Goal: Information Seeking & Learning: Check status

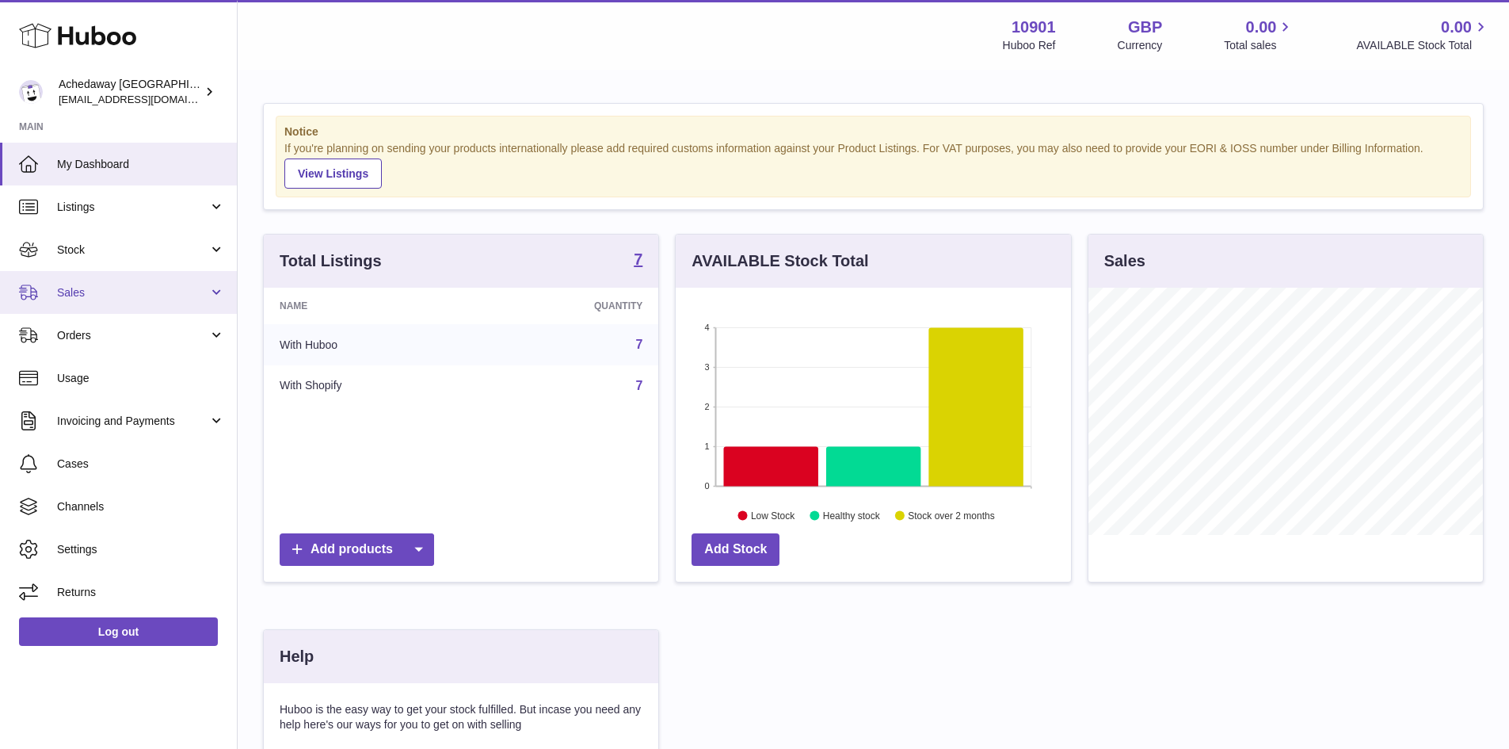
scroll to position [247, 395]
click at [109, 292] on span "Sales" at bounding box center [132, 292] width 151 height 15
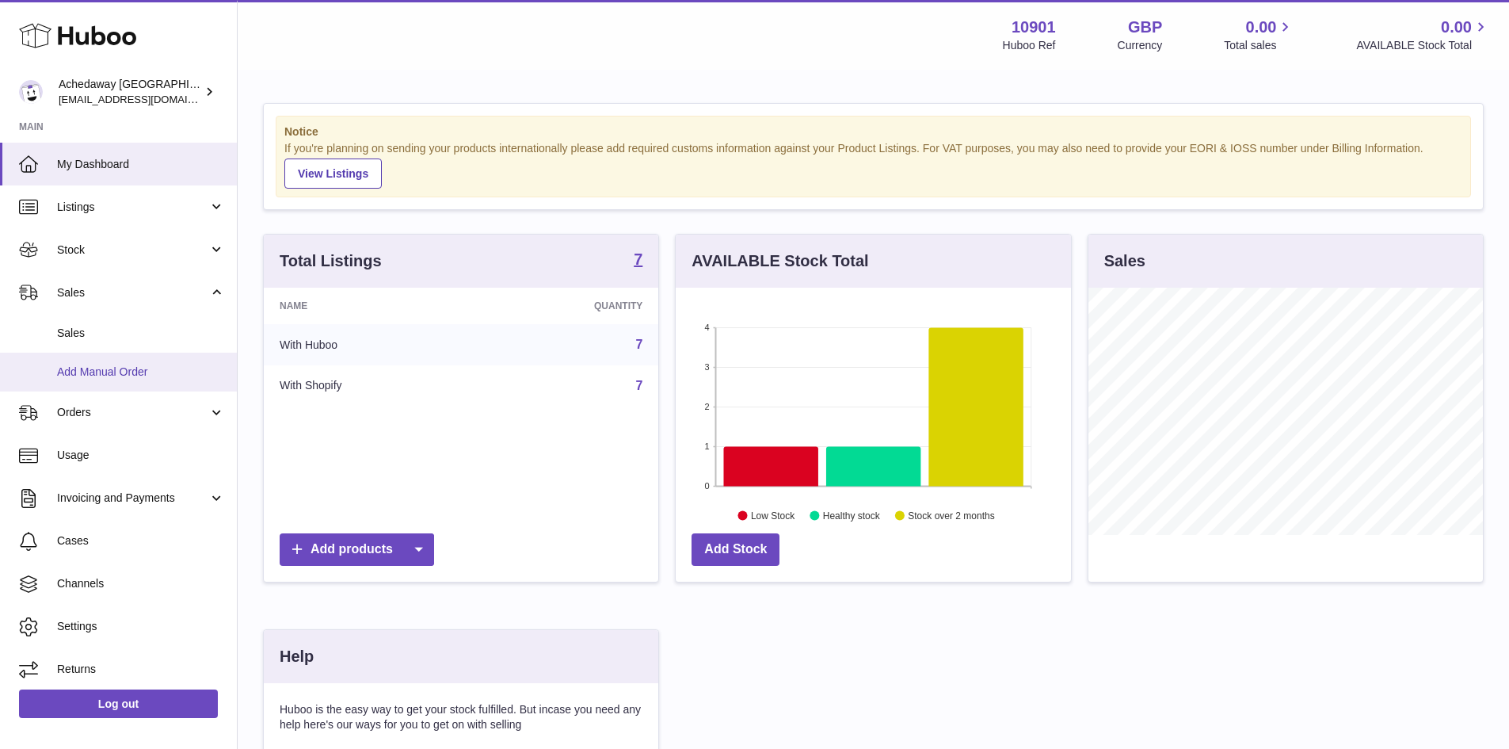
click at [138, 353] on link "Add Manual Order" at bounding box center [118, 372] width 237 height 39
click at [130, 334] on span "Sales" at bounding box center [141, 333] width 168 height 15
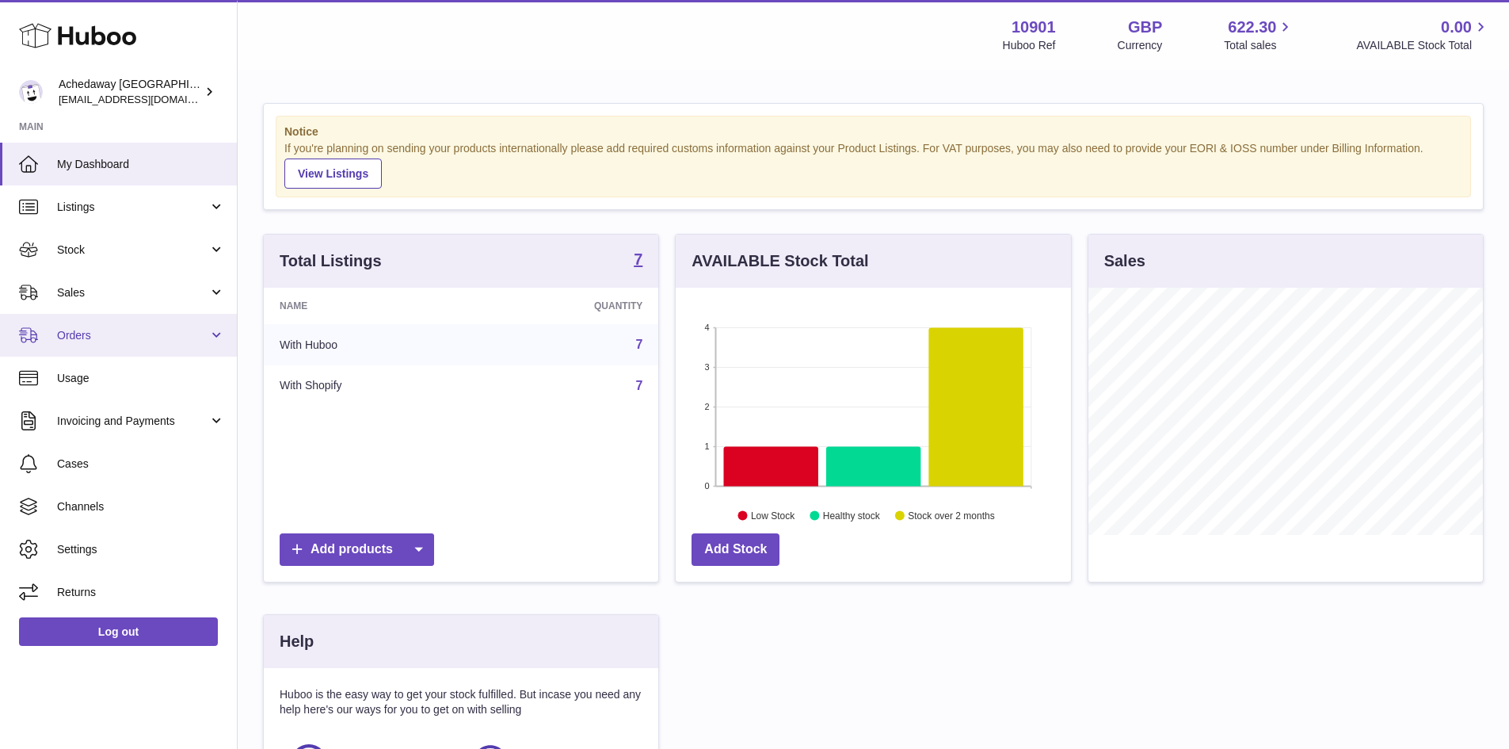
scroll to position [247, 395]
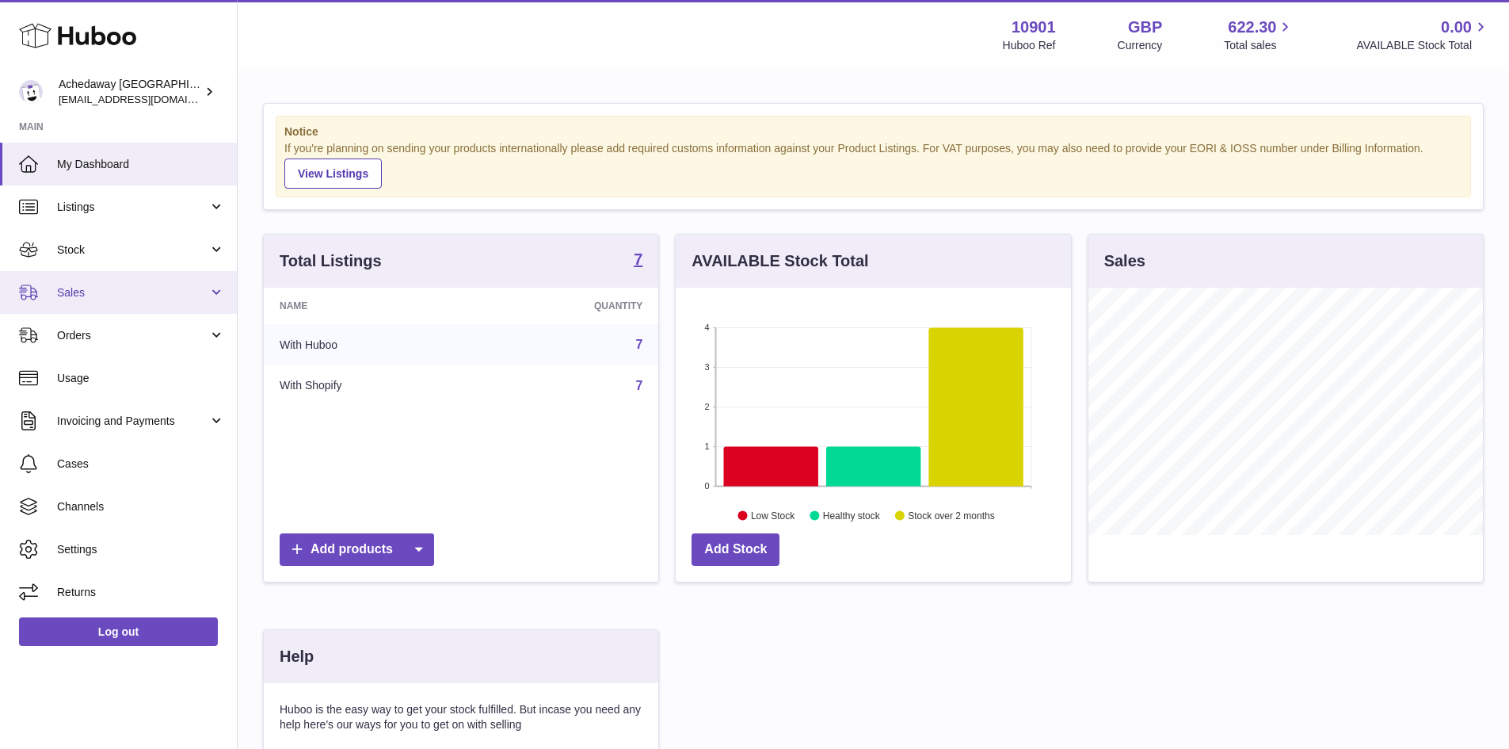
click at [149, 280] on link "Sales" at bounding box center [118, 292] width 237 height 43
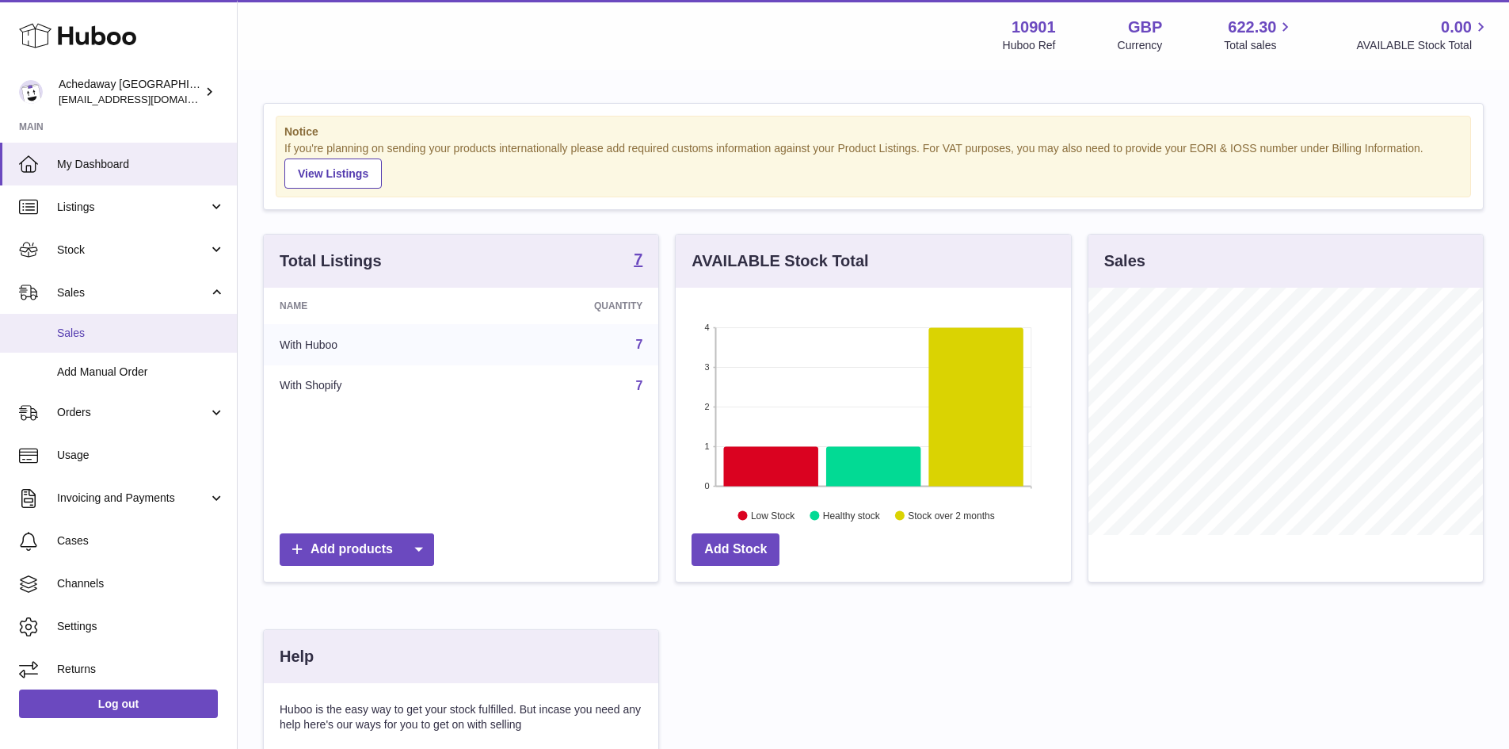
click at [143, 330] on span "Sales" at bounding box center [141, 333] width 168 height 15
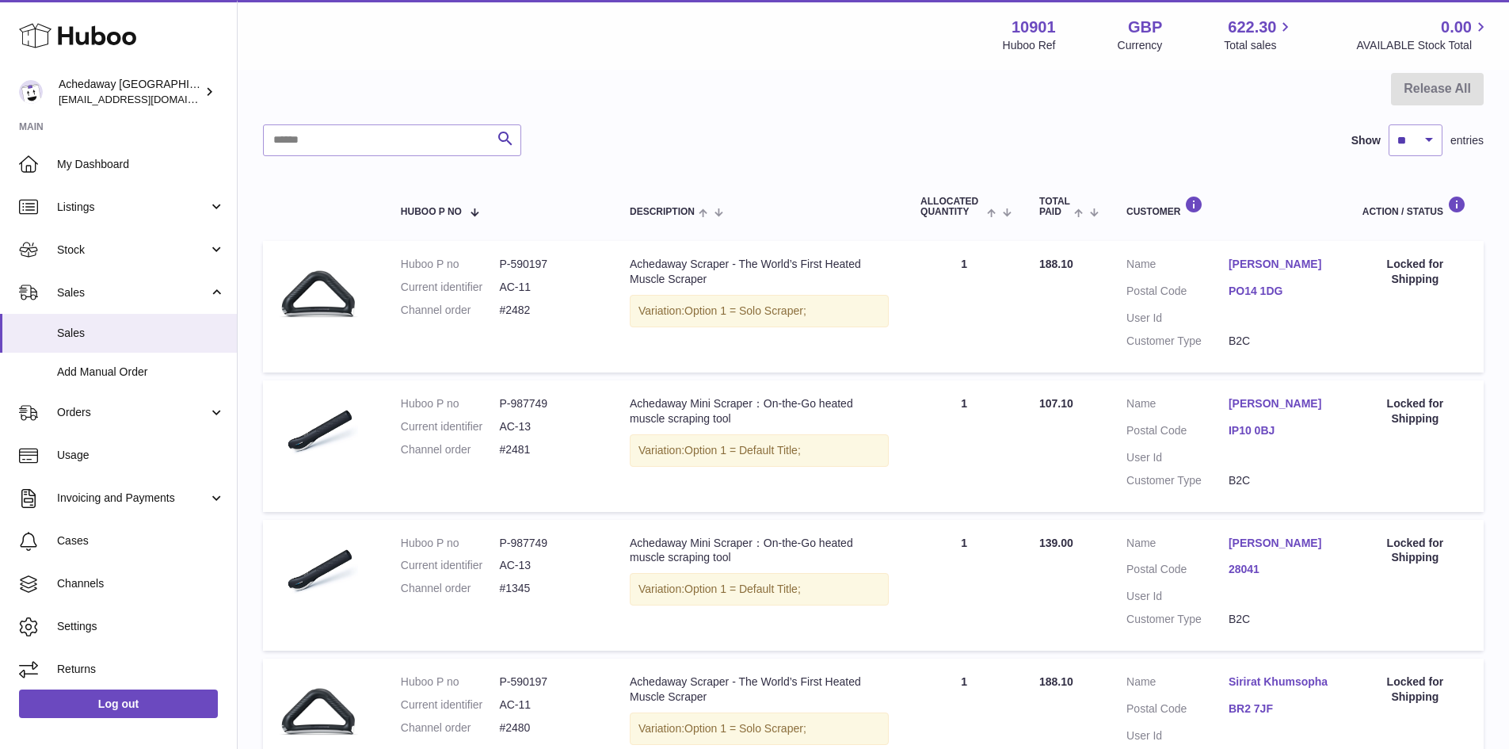
scroll to position [317, 0]
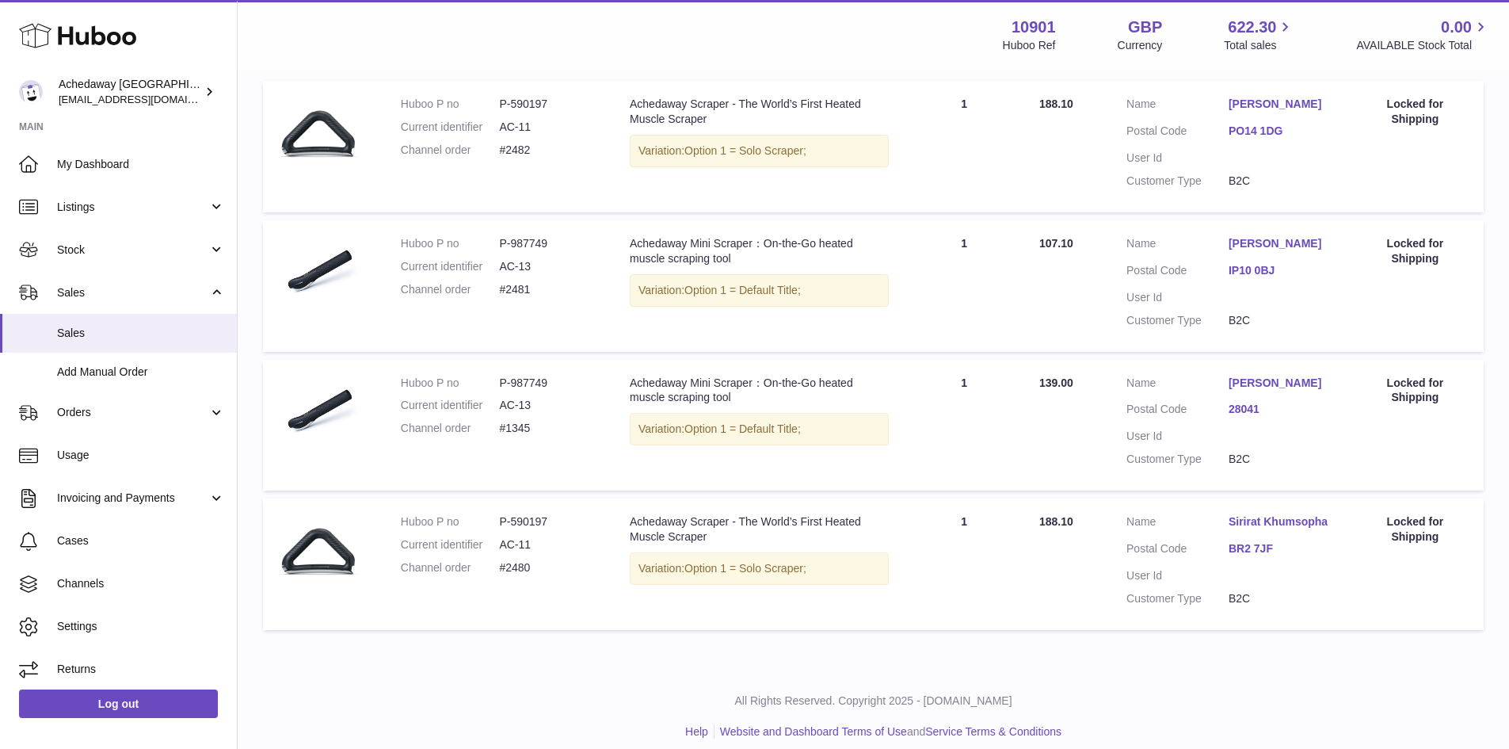
click at [1416, 391] on div "Locked for Shipping" at bounding box center [1415, 391] width 105 height 30
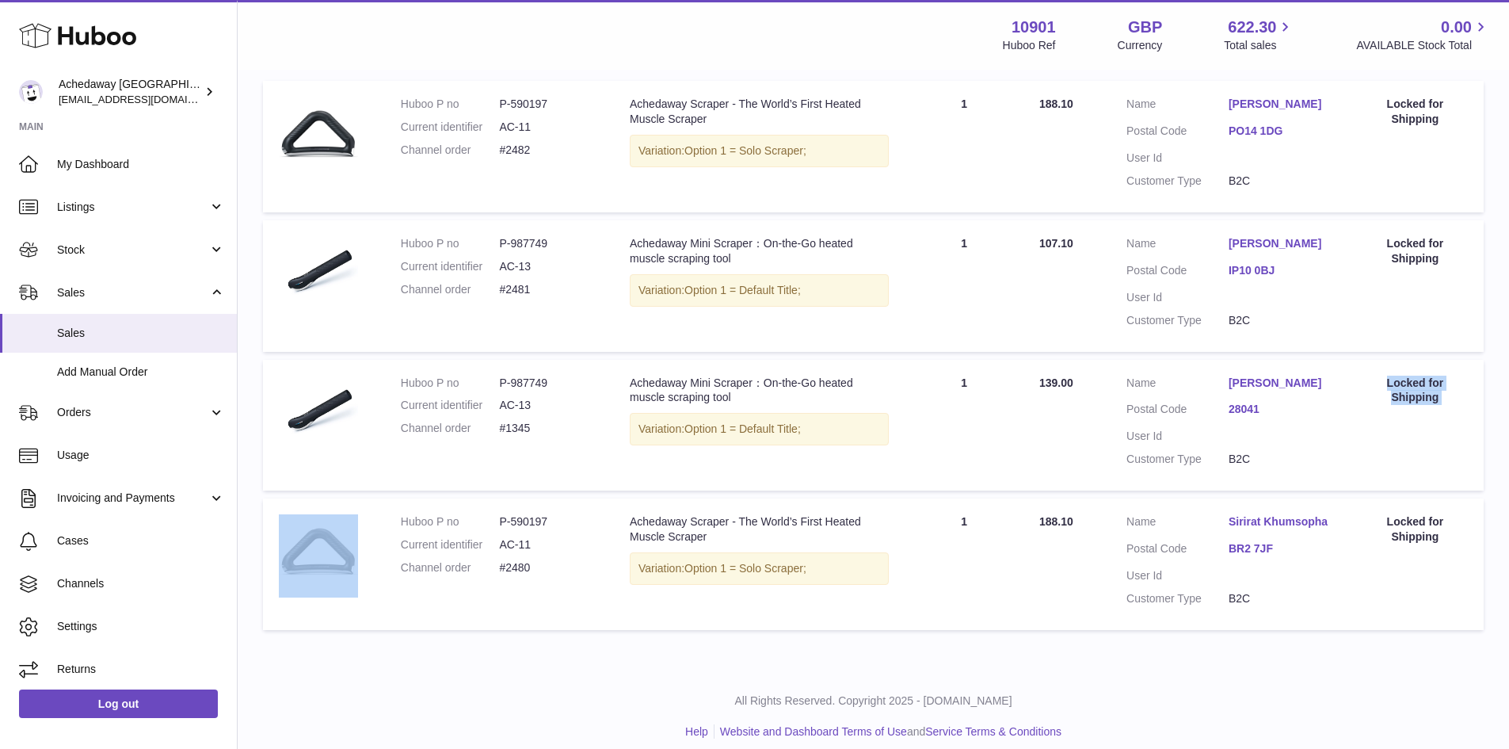
click at [1416, 391] on div "Locked for Shipping" at bounding box center [1415, 391] width 105 height 30
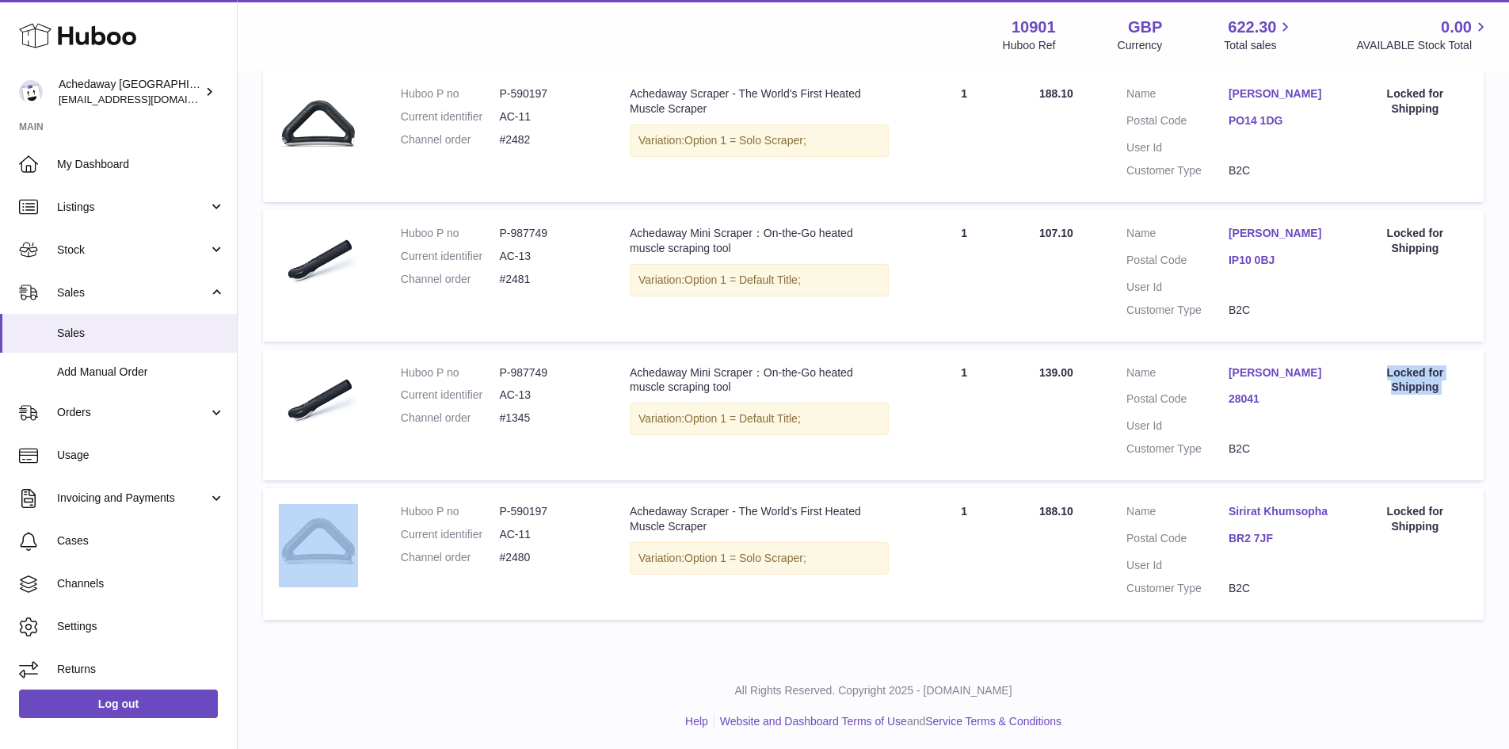
scroll to position [330, 0]
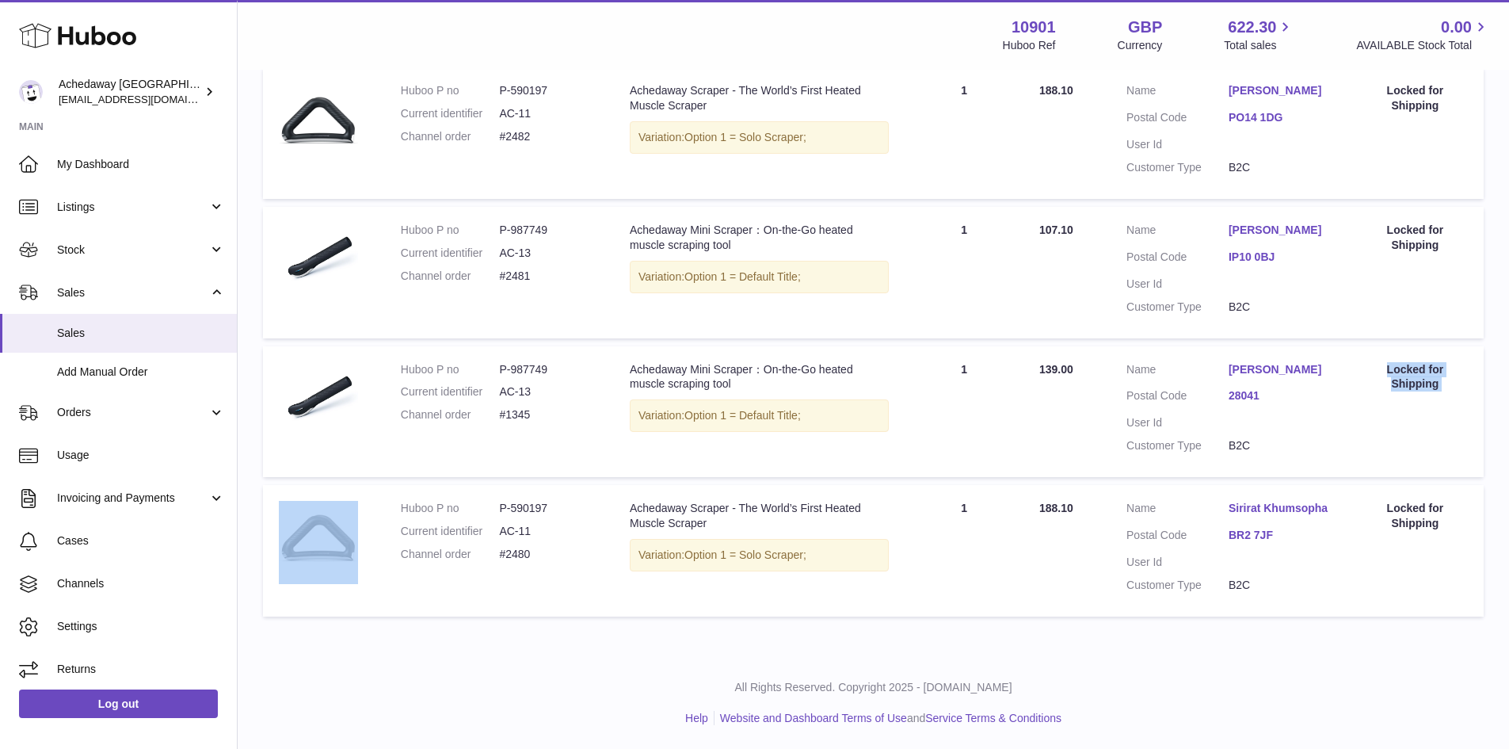
click at [1240, 394] on link "28041" at bounding box center [1280, 395] width 102 height 15
click at [52, 547] on div "× Order Address Name Alicia C.F Address line 1 Avenida de los Rosales, 36 Addre…" at bounding box center [754, 398] width 1509 height 749
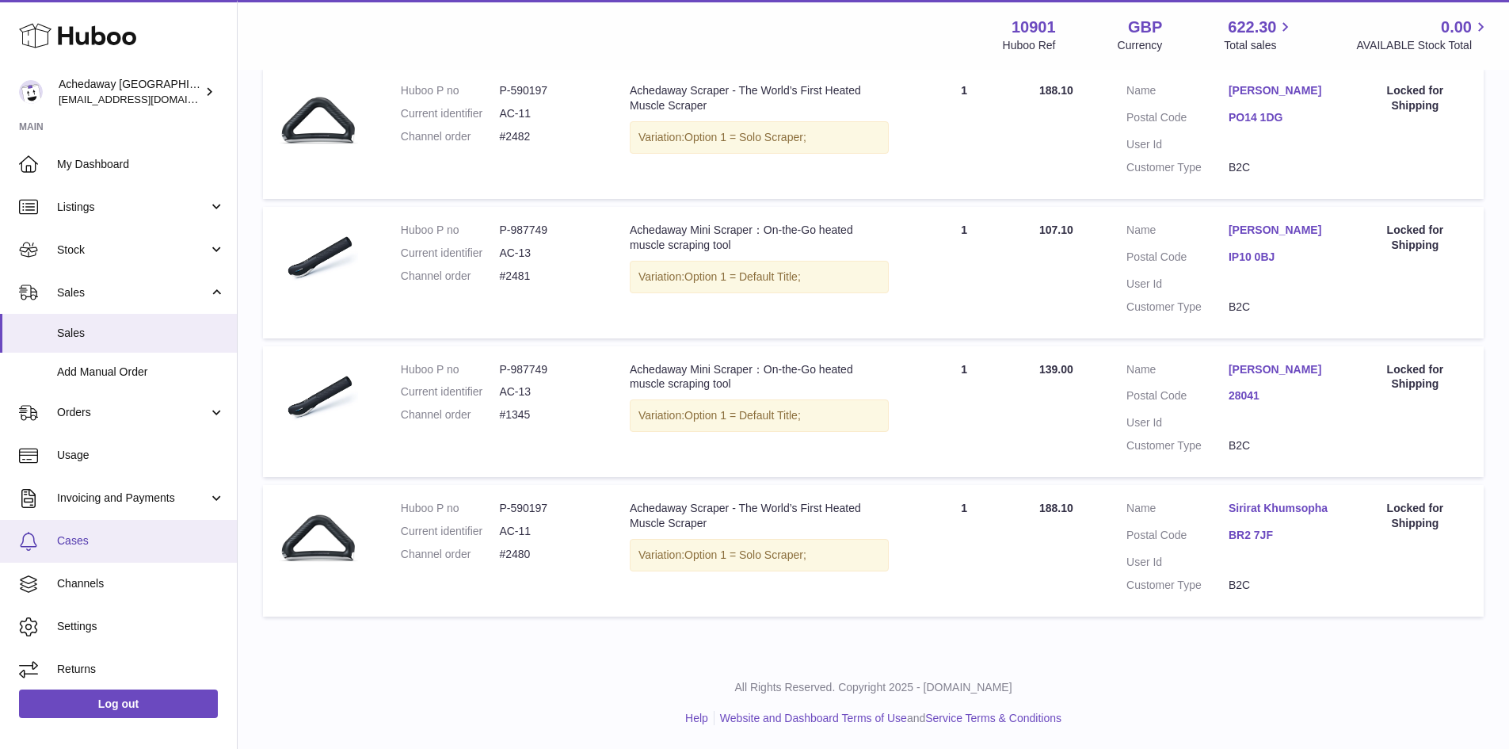
click at [77, 540] on span "Cases" at bounding box center [141, 540] width 168 height 15
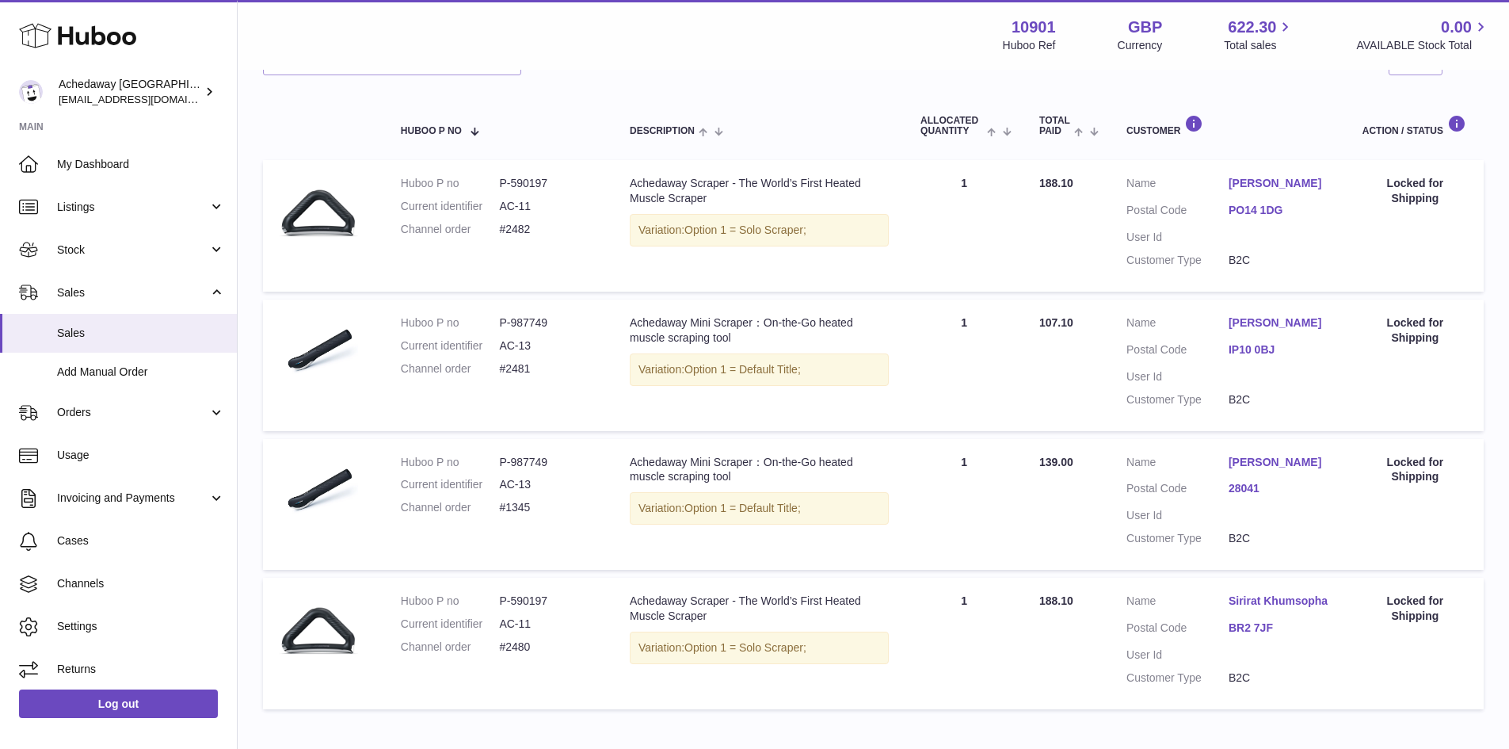
scroll to position [330, 0]
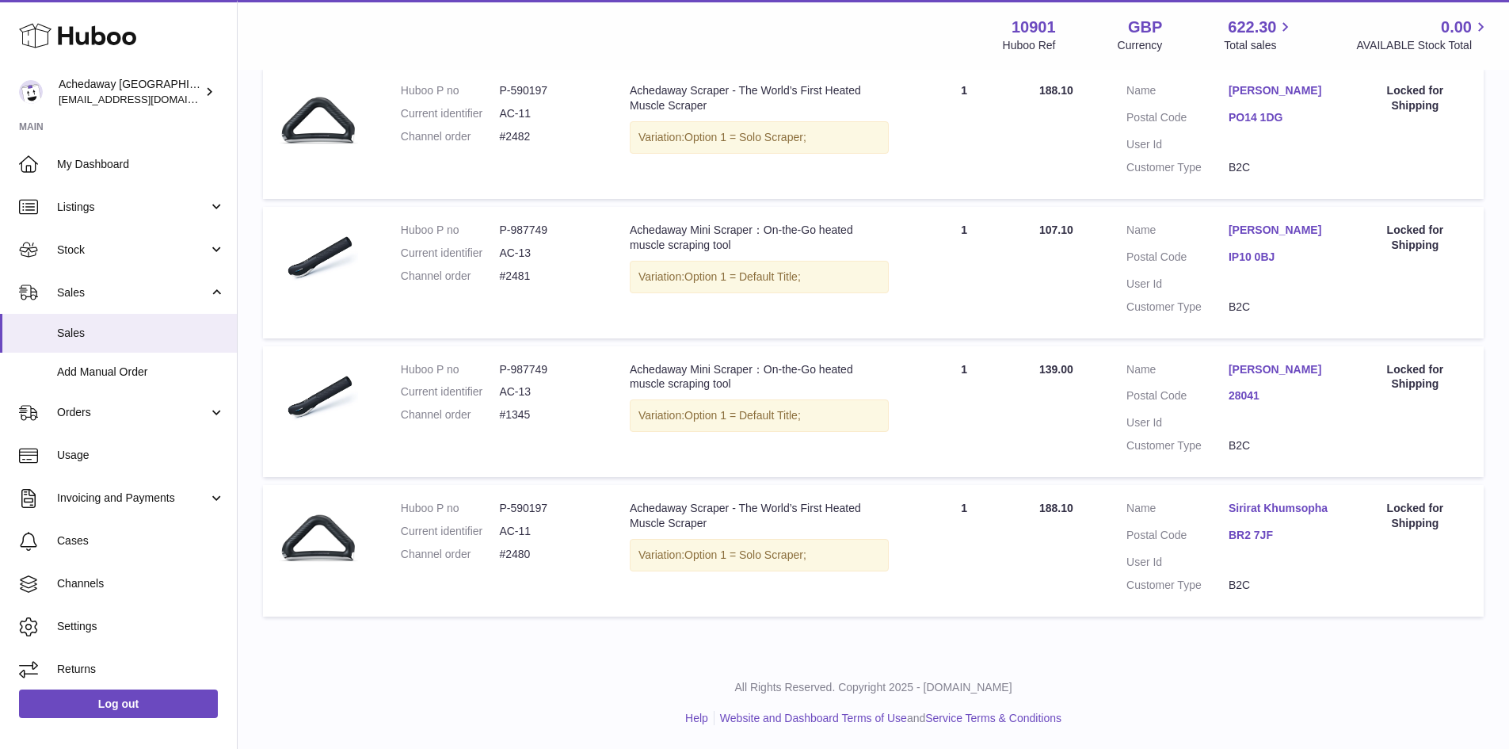
drag, startPoint x: 531, startPoint y: 417, endPoint x: 395, endPoint y: 414, distance: 135.5
click at [395, 414] on td "Huboo P no P-987749 Current identifier AC-13 Channel order #1345" at bounding box center [499, 412] width 229 height 132
copy dl "Channel order #1345"
click at [1289, 433] on dl "Customer Name [PERSON_NAME] Postal Code 28041 User Id Customer Type B2C" at bounding box center [1229, 412] width 204 height 100
drag, startPoint x: 1126, startPoint y: 366, endPoint x: 1261, endPoint y: 398, distance: 139.1
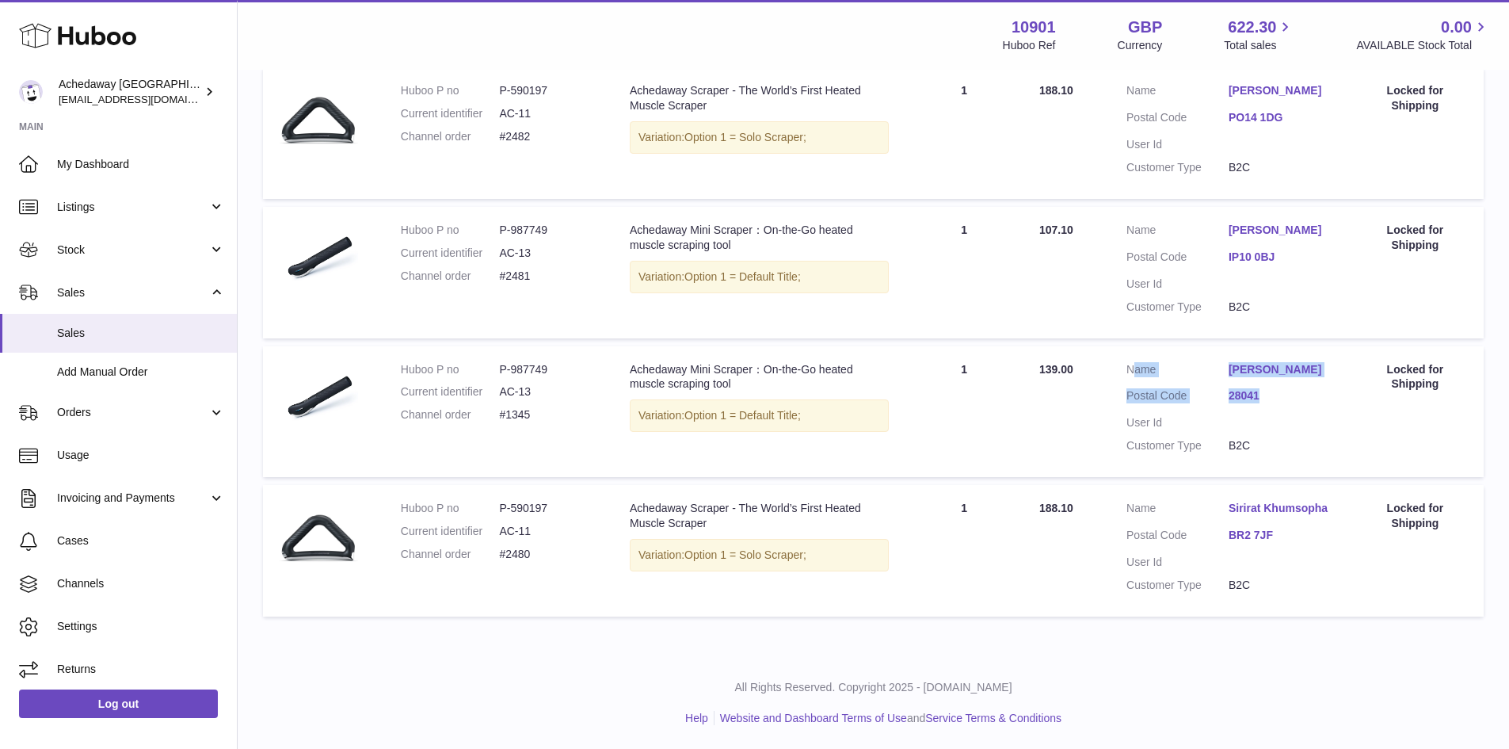
click at [1261, 398] on td "Customer Name [PERSON_NAME] Postal Code 28041 User Id Customer Type B2C" at bounding box center [1229, 412] width 236 height 132
copy dl "Name [PERSON_NAME] Postal Code 28041"
